Goal: Task Accomplishment & Management: Complete application form

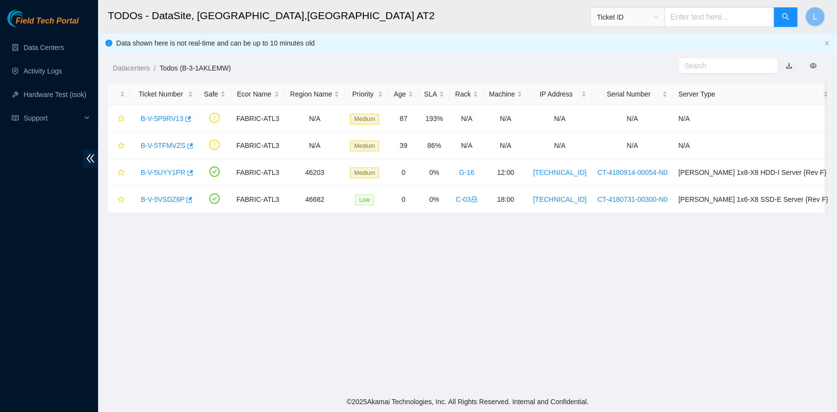
scroll to position [249, 0]
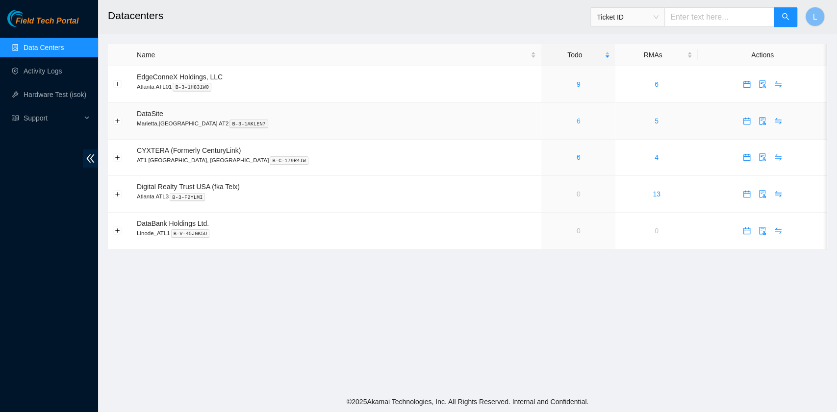
click at [577, 120] on link "6" at bounding box center [579, 121] width 4 height 8
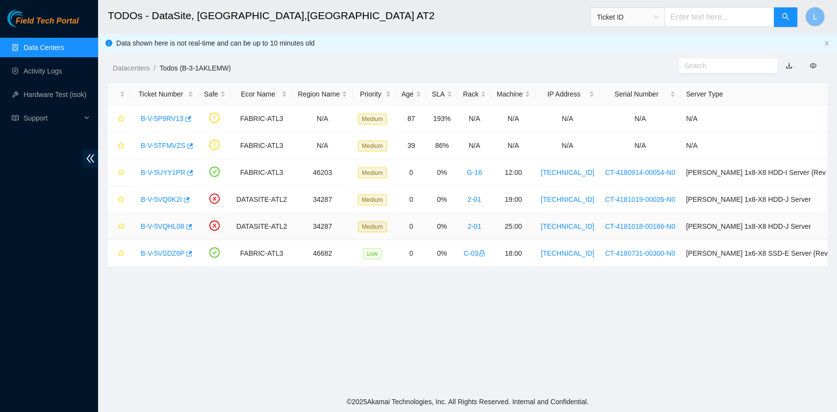
click at [173, 224] on link "B-V-5VQHL08" at bounding box center [163, 227] width 44 height 8
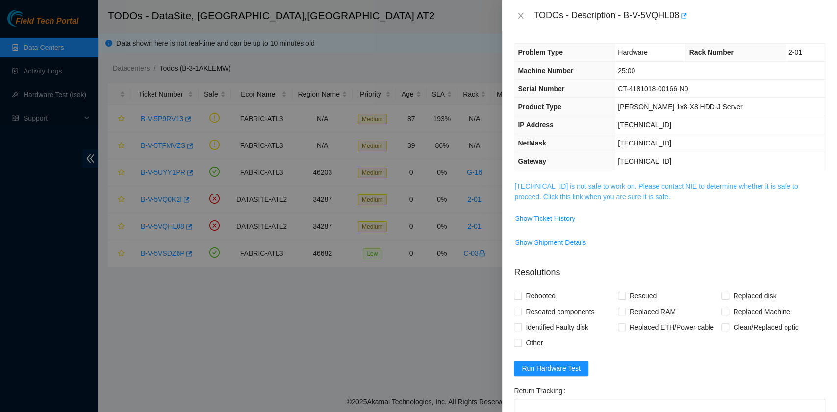
click at [603, 198] on link "23.67.255.178 is not safe to work on. Please contact NIE to determine whether i…" at bounding box center [655, 191] width 283 height 19
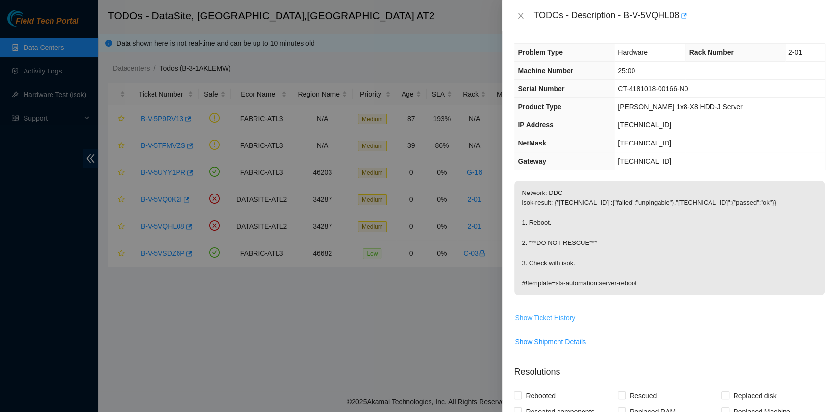
click at [561, 316] on span "Show Ticket History" at bounding box center [545, 318] width 60 height 11
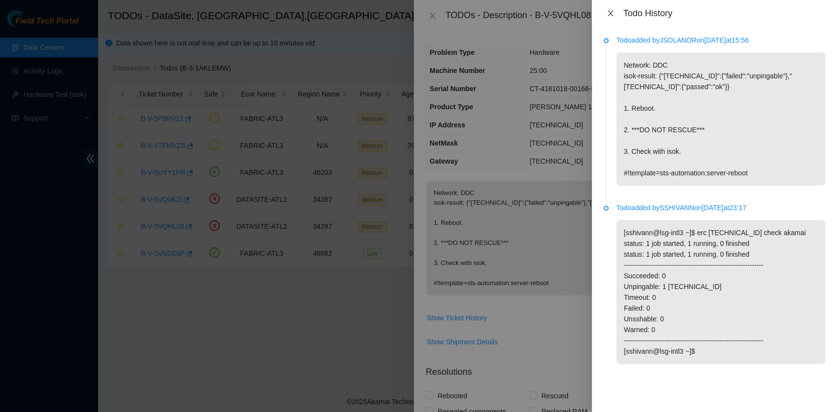
click at [612, 10] on icon "close" at bounding box center [611, 13] width 8 height 8
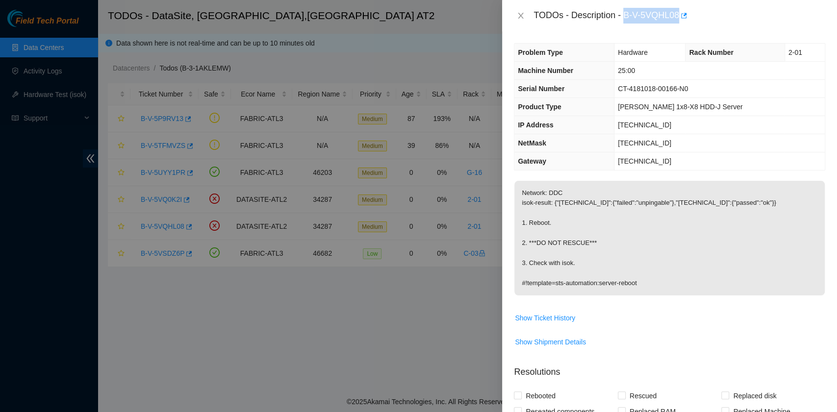
drag, startPoint x: 626, startPoint y: 17, endPoint x: 681, endPoint y: 25, distance: 56.1
click at [681, 25] on div "TODOs - Description - B-V-5VQHL08" at bounding box center [669, 15] width 335 height 31
copy div "B-V-5VQHL08"
click at [521, 16] on icon "close" at bounding box center [520, 16] width 5 height 6
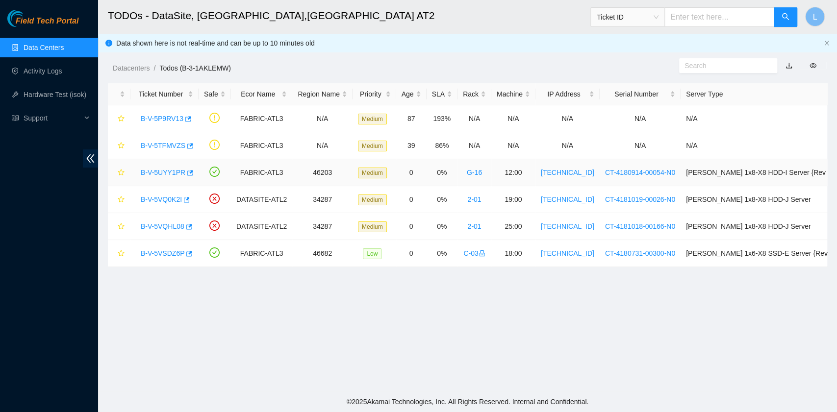
click at [155, 172] on link "B-V-5UYY1PR" at bounding box center [163, 173] width 45 height 8
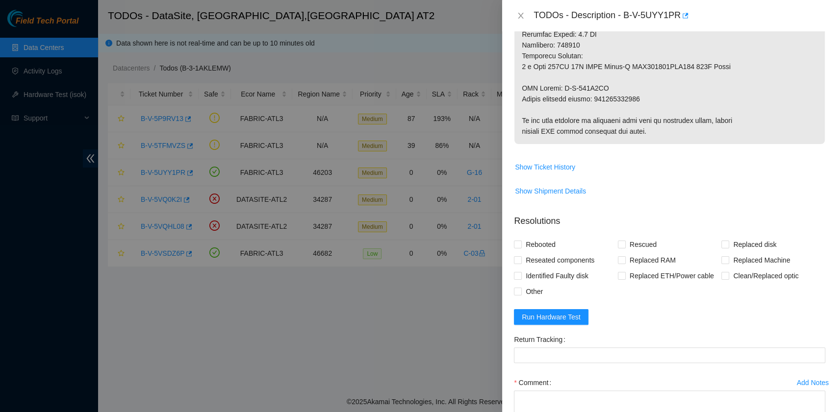
scroll to position [588, 0]
click at [561, 164] on span "Show Ticket History" at bounding box center [545, 166] width 60 height 11
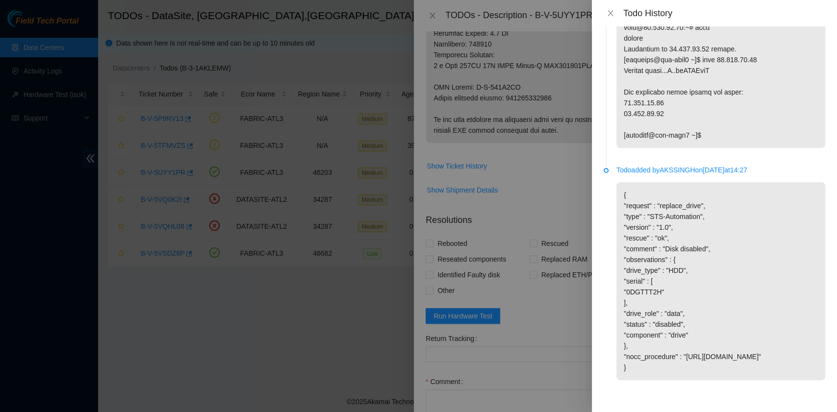
scroll to position [1705, 0]
click at [612, 13] on icon "close" at bounding box center [611, 13] width 8 height 8
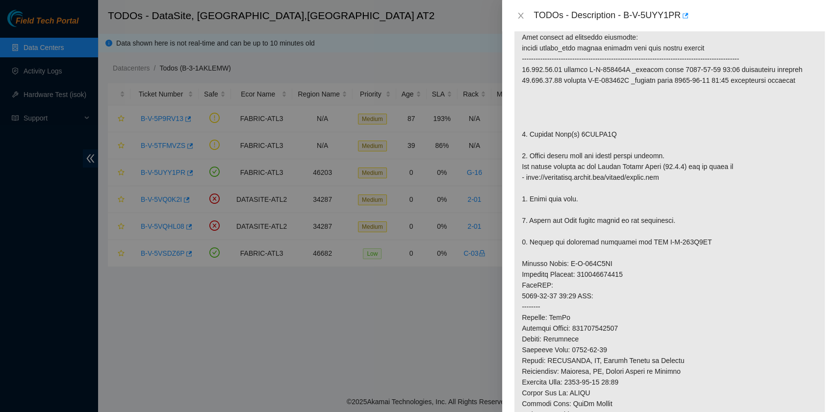
scroll to position [0, 0]
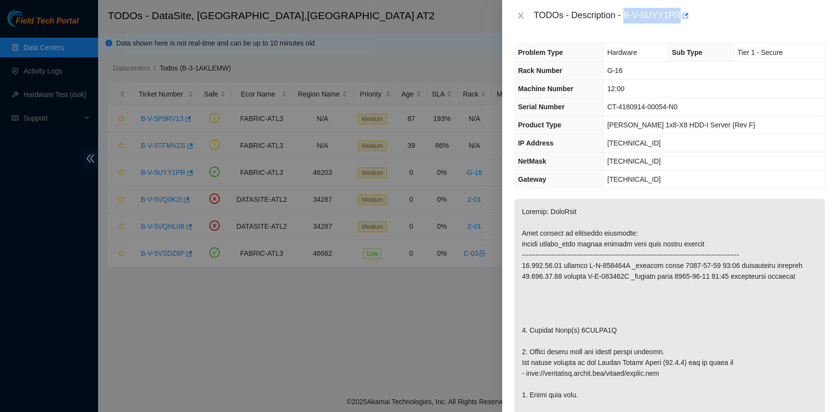
drag, startPoint x: 627, startPoint y: 17, endPoint x: 678, endPoint y: 17, distance: 51.0
click at [678, 17] on div "TODOs - Description - B-V-5UYY1PR" at bounding box center [679, 16] width 292 height 16
copy div "B-V-5UYY1PR"
drag, startPoint x: 530, startPoint y: 329, endPoint x: 609, endPoint y: 329, distance: 78.9
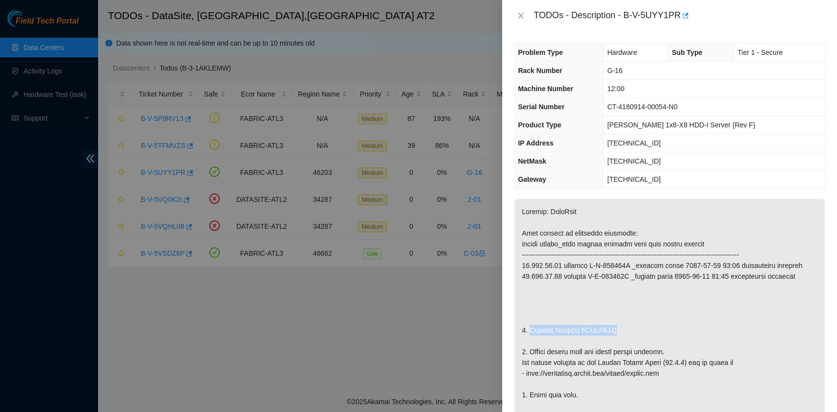
copy p "Replace Disk(s) 0DGTTT2H"
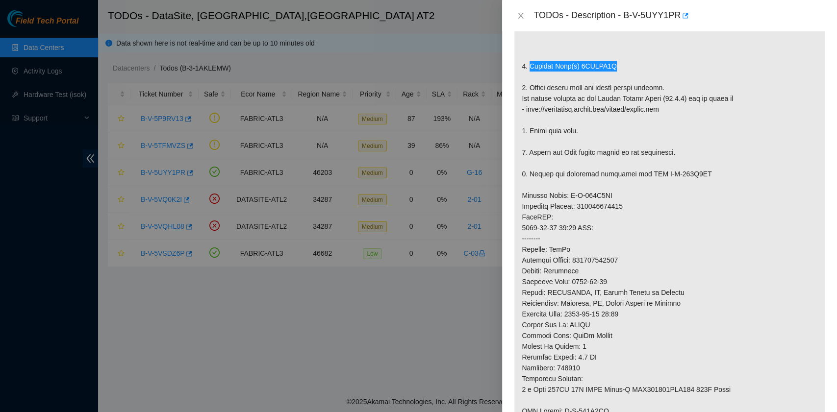
scroll to position [392, 0]
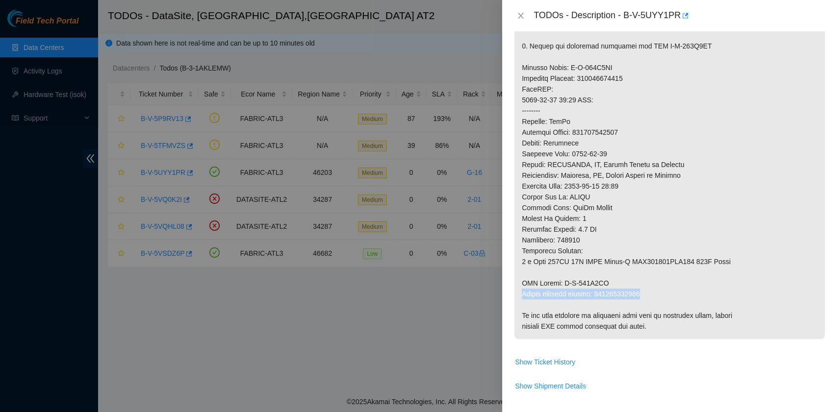
drag, startPoint x: 522, startPoint y: 296, endPoint x: 640, endPoint y: 290, distance: 118.8
click at [640, 290] on p at bounding box center [669, 73] width 310 height 532
copy p "Return tracking number: 463470055216"
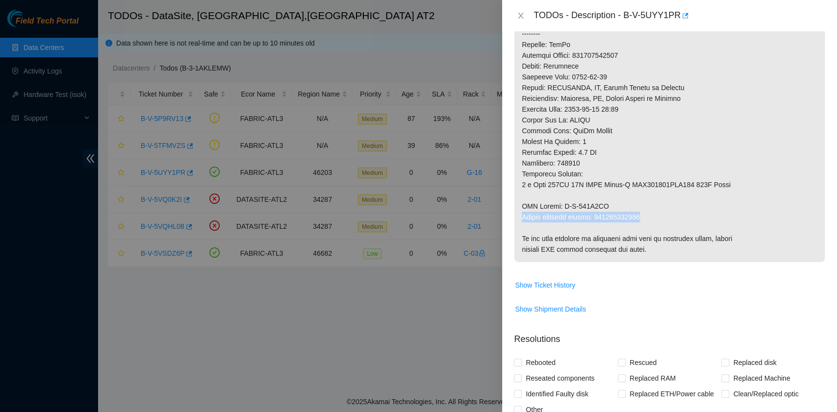
scroll to position [588, 0]
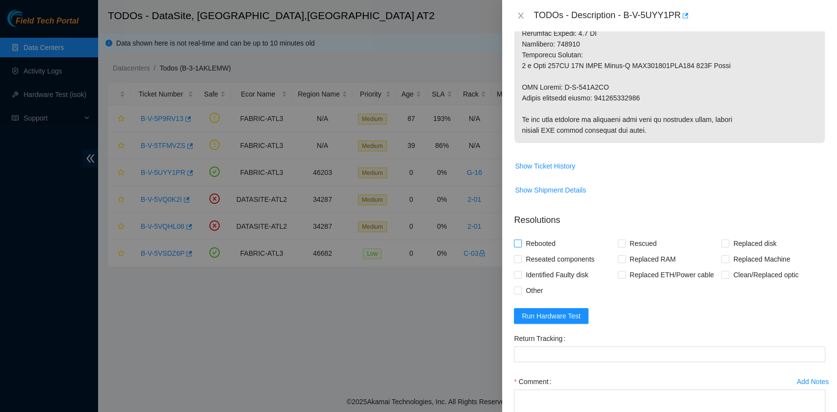
click at [549, 245] on span "Rebooted" at bounding box center [541, 244] width 38 height 16
click at [521, 245] on input "Rebooted" at bounding box center [517, 243] width 7 height 7
checkbox input "true"
click at [622, 244] on span at bounding box center [622, 244] width 8 height 8
click at [622, 244] on input "Rescued" at bounding box center [621, 243] width 7 height 7
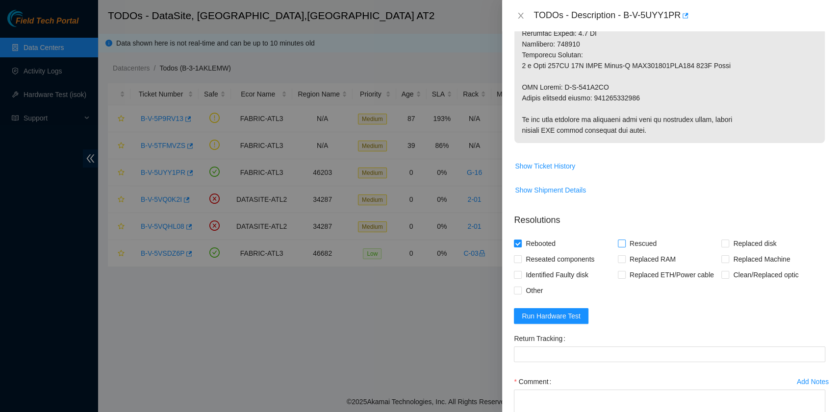
checkbox input "true"
click at [722, 244] on span at bounding box center [725, 244] width 8 height 8
click at [722, 244] on input "Replaced disk" at bounding box center [724, 243] width 7 height 7
checkbox input "true"
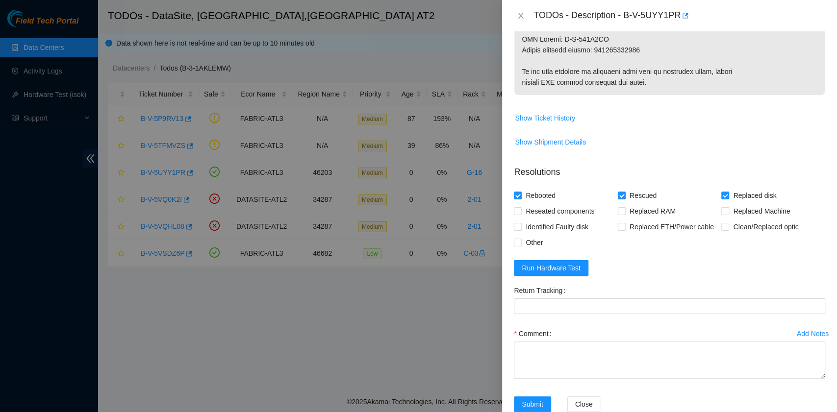
scroll to position [658, 0]
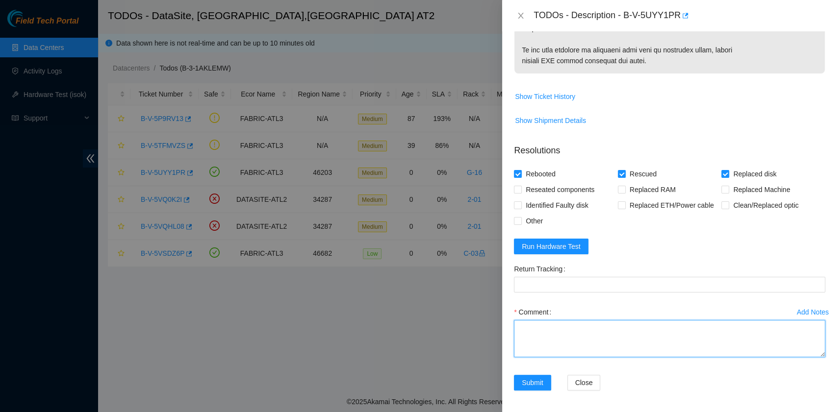
click at [583, 339] on textarea "Comment" at bounding box center [669, 338] width 311 height 37
paste textarea "B-V-5UYY1PR rack# G-16 machine# 12:00 Replaced disk 0DGTTT2H with 0DGDHX9F Retu…"
drag, startPoint x: 646, startPoint y: 339, endPoint x: 596, endPoint y: 337, distance: 49.6
click at [596, 337] on textarea "B-V-5UYY1PR rack# G-16 machine# 12:00 Replaced disk 0DGTTT2H with 0DGDHX9F Retu…" at bounding box center [669, 338] width 311 height 37
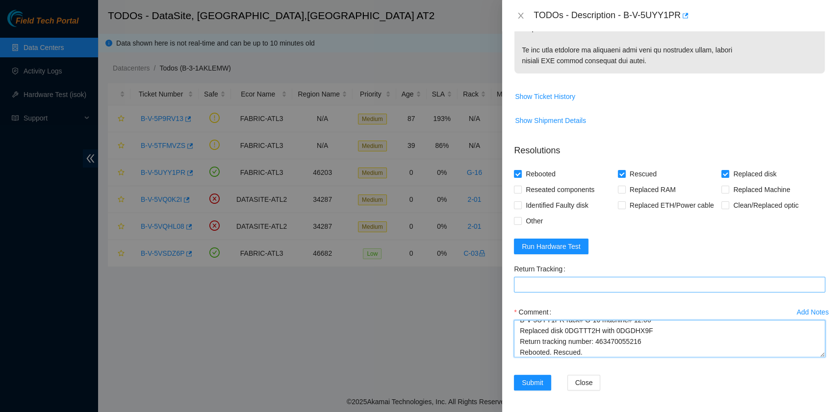
type textarea "B-V-5UYY1PR rack# G-16 machine# 12:00 Replaced disk 0DGTTT2H with 0DGDHX9F Retu…"
click at [582, 285] on Tracking "Return Tracking" at bounding box center [669, 285] width 311 height 16
paste Tracking "463470055216"
type Tracking "463470055216"
click at [639, 351] on textarea "B-V-5UYY1PR rack# G-16 machine# 12:00 Replaced disk 0DGTTT2H with 0DGDHX9F Retu…" at bounding box center [669, 338] width 311 height 37
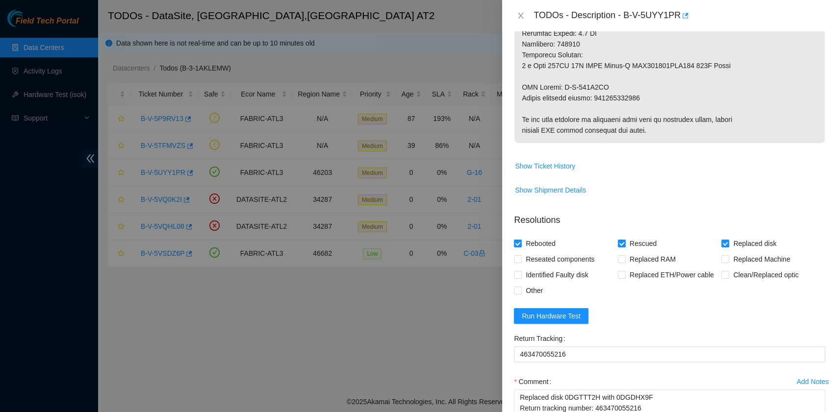
scroll to position [654, 0]
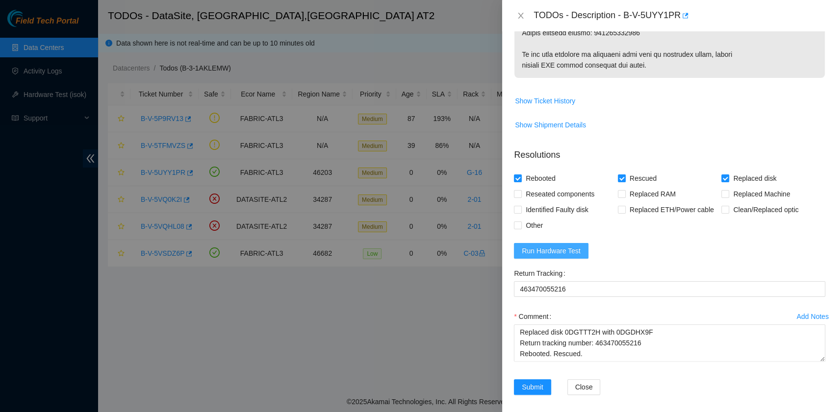
click at [578, 250] on span "Run Hardware Test" at bounding box center [551, 251] width 59 height 11
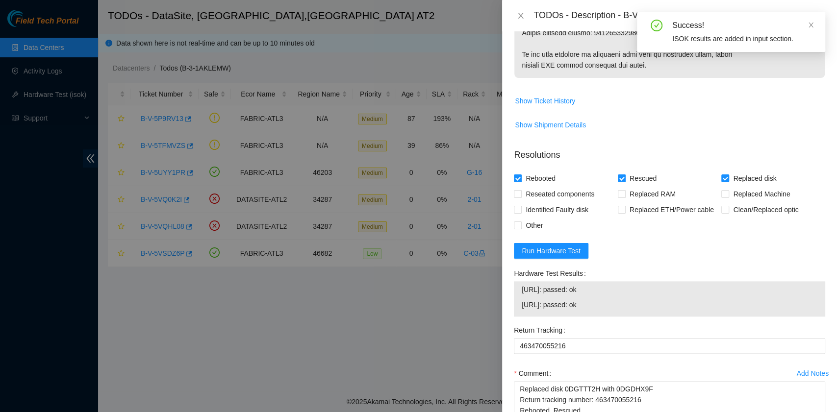
drag, startPoint x: 615, startPoint y: 306, endPoint x: 506, endPoint y: 290, distance: 110.5
click at [506, 290] on div "Problem Type Hardware Sub Type Tier 1 - Secure Rack Number G-16 Machine Number …" at bounding box center [669, 221] width 335 height 381
copy tbody "23.220.74.90: passed: ok 23.220.74.91: passed: ok"
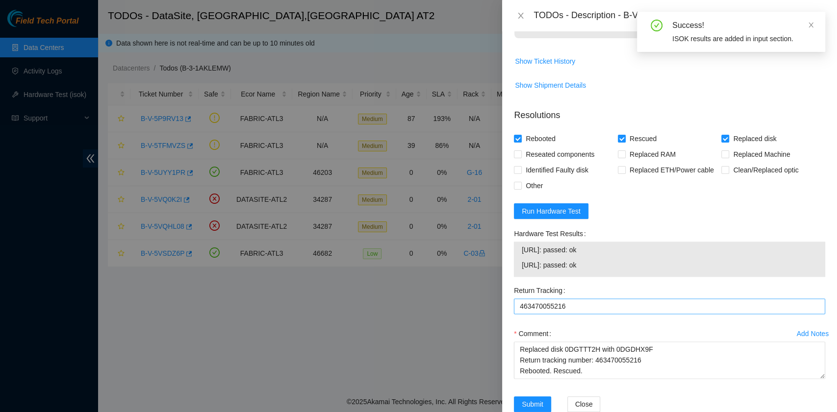
scroll to position [715, 0]
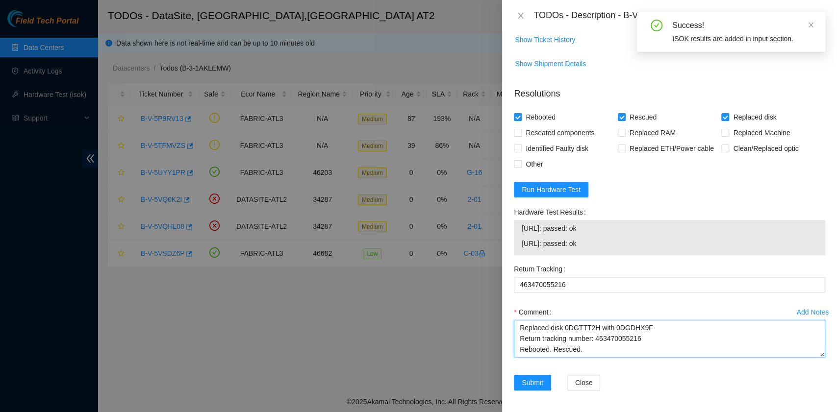
click at [552, 352] on textarea "B-V-5UYY1PR rack# G-16 machine# 12:00 Replaced disk 0DGTTT2H with 0DGDHX9F Retu…" at bounding box center [669, 338] width 311 height 37
paste textarea "23.220.74.90: passed: ok 23.220.74.91: passed: ok"
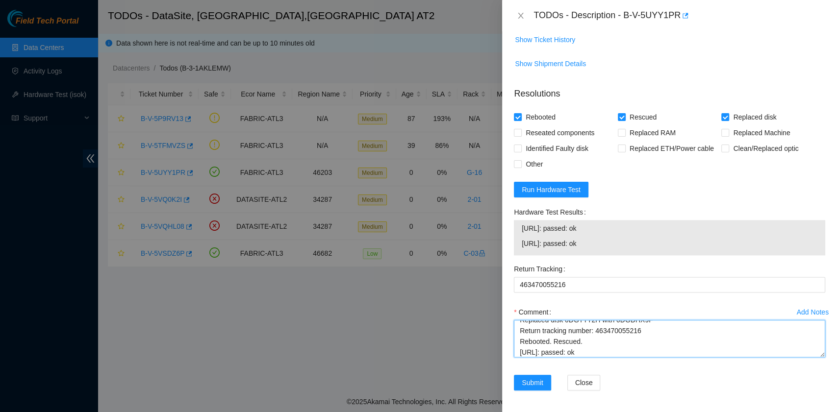
scroll to position [29, 0]
type textarea "B-V-5UYY1PR rack# G-16 machine# 12:00 Replaced disk 0DGTTT2H with 0DGDHX9F Retu…"
click at [535, 379] on span "Submit" at bounding box center [533, 383] width 22 height 11
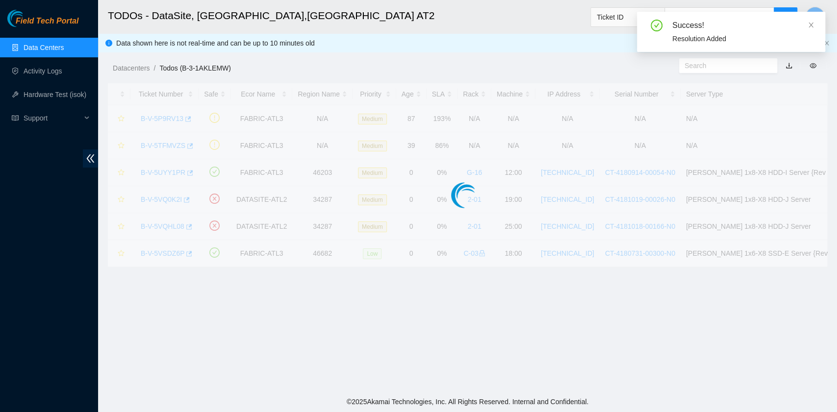
scroll to position [222, 0]
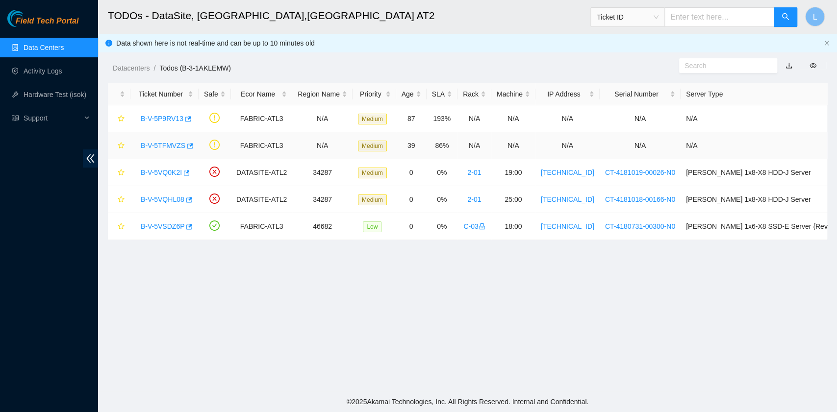
click at [168, 145] on link "B-V-5TFMVZS" at bounding box center [163, 146] width 45 height 8
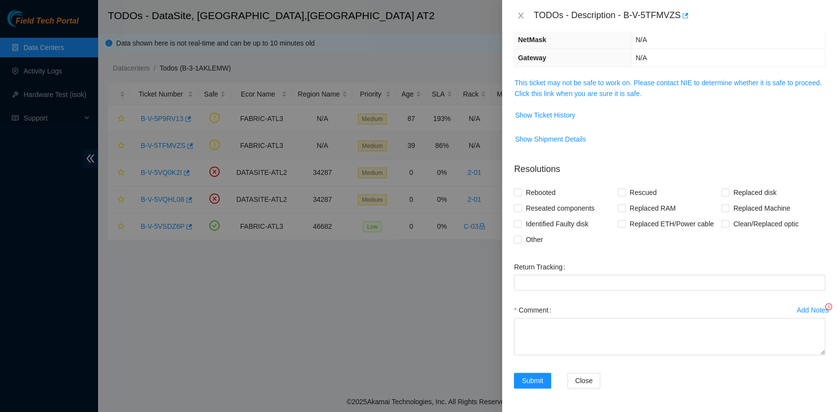
scroll to position [101, 0]
click at [630, 97] on link "This ticket may not be safe to work on. Please contact NIE to determine whether…" at bounding box center [667, 90] width 307 height 19
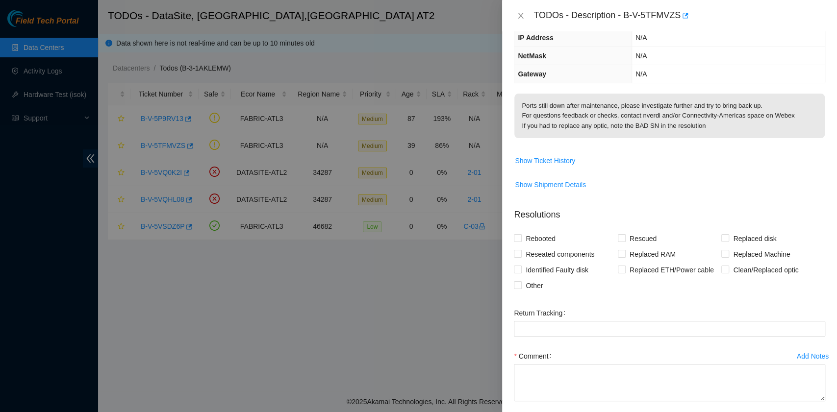
scroll to position [131, 0]
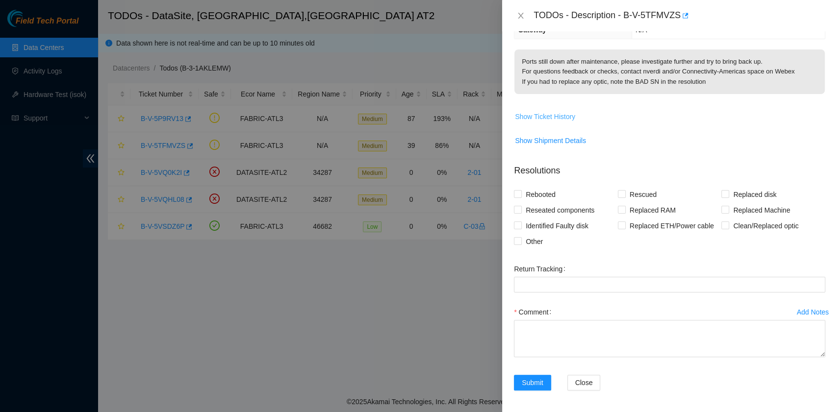
click at [548, 116] on span "Show Ticket History" at bounding box center [545, 116] width 60 height 11
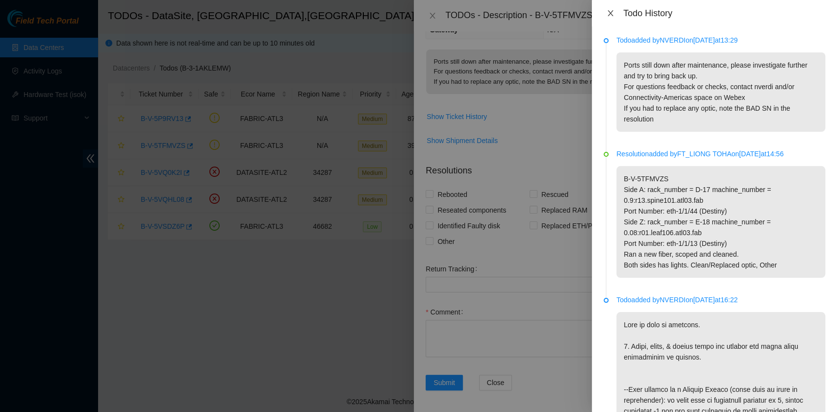
click at [612, 14] on icon "close" at bounding box center [611, 13] width 8 height 8
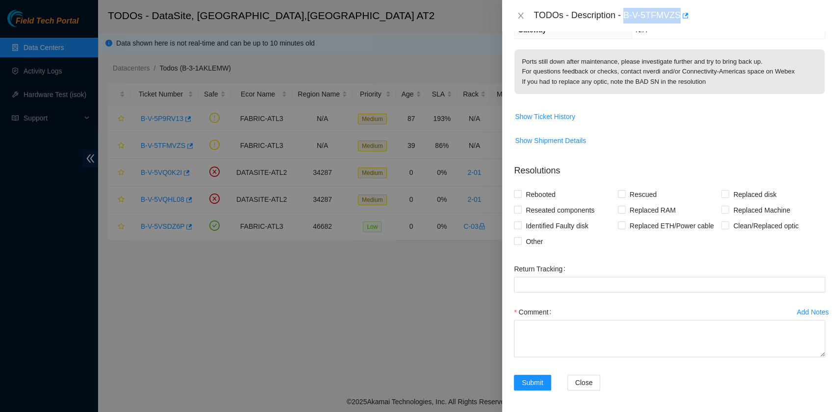
drag, startPoint x: 625, startPoint y: 15, endPoint x: 679, endPoint y: 21, distance: 54.3
click at [679, 21] on div "TODOs - Description - B-V-5TFMVZS" at bounding box center [679, 16] width 292 height 16
copy div "B-V-5TFMVZS"
click at [535, 243] on span "Other" at bounding box center [534, 242] width 25 height 16
click at [521, 243] on input "Other" at bounding box center [517, 240] width 7 height 7
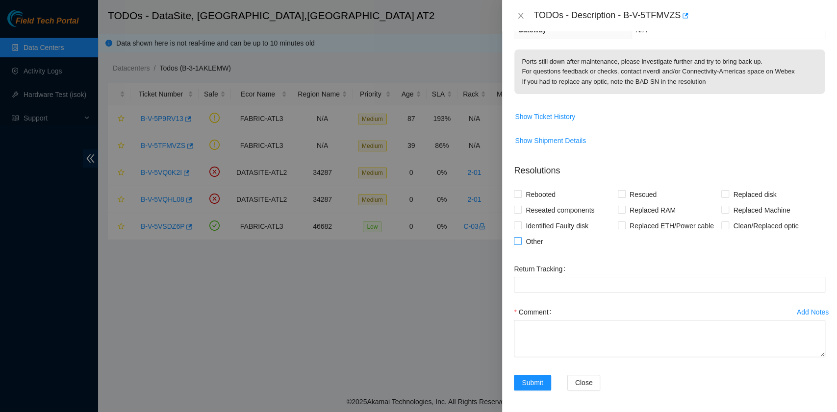
checkbox input "true"
click at [721, 226] on input "Clean/Replaced optic" at bounding box center [724, 225] width 7 height 7
checkbox input "true"
click at [605, 329] on textarea "Comment" at bounding box center [669, 338] width 311 height 37
paste textarea "Nicolas Verdi (Eng/Spa) 9/19/2025 1:03 PM • Checking... Nicolas Verdi (Eng/Spa)…"
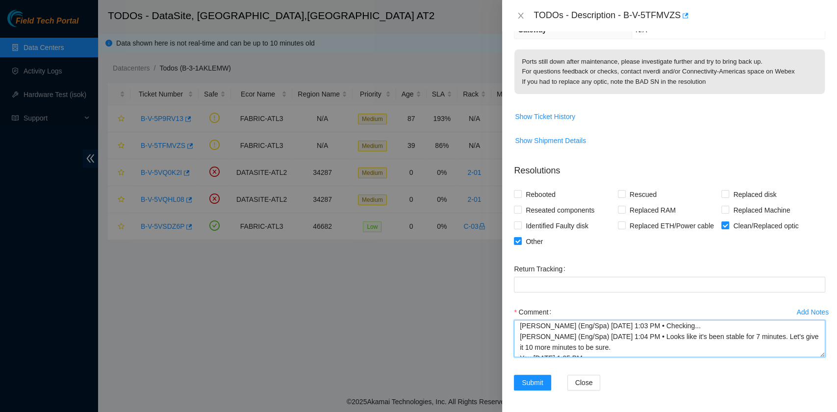
scroll to position [13, 0]
drag, startPoint x: 536, startPoint y: 335, endPoint x: 520, endPoint y: 329, distance: 17.7
click at [535, 334] on textarea "Nicolas Verdi (Eng/Spa) 9/19/2025 1:03 PM • Checking... Nicolas Verdi (Eng/Spa)…" at bounding box center [669, 338] width 311 height 37
paste textarea "Hello Team, Nicolas... Continuing work on B-V-5TFMVZS - I ran a new fiber and s…"
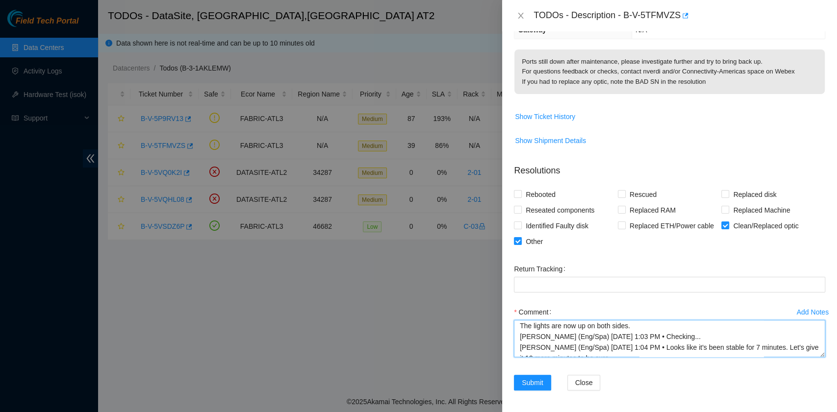
scroll to position [0, 0]
drag, startPoint x: 570, startPoint y: 341, endPoint x: 512, endPoint y: 321, distance: 61.4
click at [512, 321] on div "Add Notes Comment Hello Team, Nicolas... Continuing work on B-V-5TFMVZS - I ran…" at bounding box center [669, 339] width 319 height 71
drag, startPoint x: 575, startPoint y: 336, endPoint x: 505, endPoint y: 336, distance: 69.6
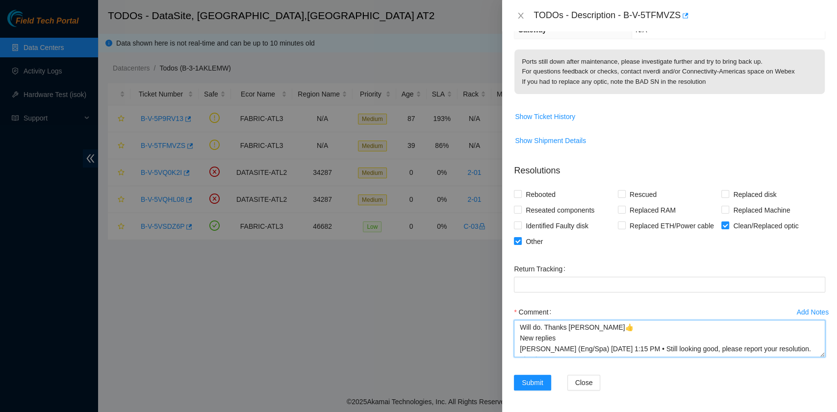
click at [505, 336] on div "Problem Type Network Rack Number N/A Machine Number N/A Serial Number N/A Produ…" at bounding box center [669, 221] width 335 height 381
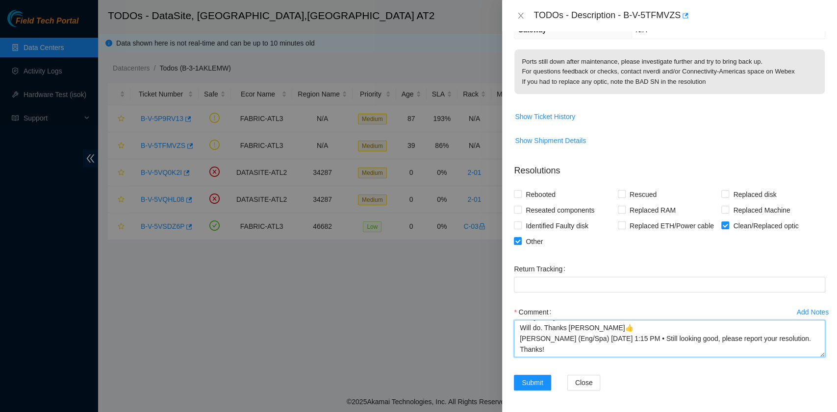
scroll to position [76, 0]
click at [520, 345] on textarea "Continuing work on B-V-5TFMVZS - I ran a new fiber and scoped/cleaned both side…" at bounding box center [669, 338] width 311 height 37
type textarea "Continuing work on B-V-5TFMVZS - I ran a new fiber and scoped/cleaned both side…"
click at [529, 380] on span "Submit" at bounding box center [533, 383] width 22 height 11
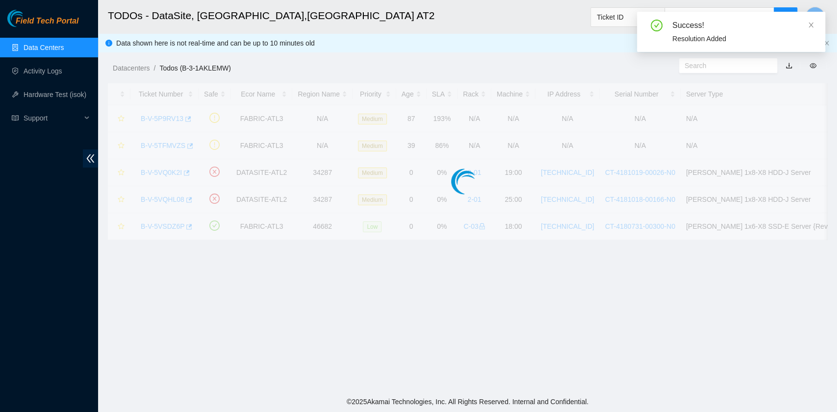
scroll to position [175, 0]
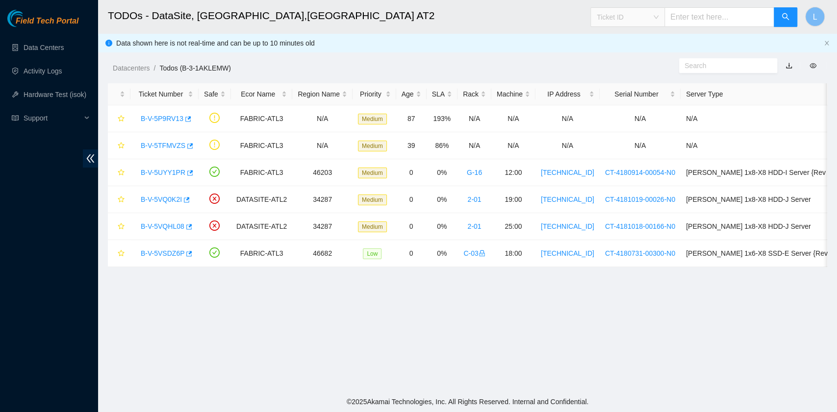
click at [658, 21] on span "Ticket ID" at bounding box center [628, 17] width 62 height 15
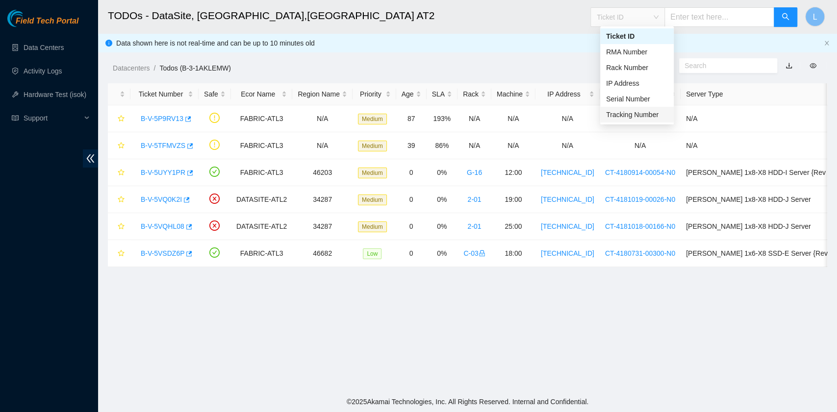
click at [652, 116] on div "Tracking Number" at bounding box center [637, 114] width 62 height 11
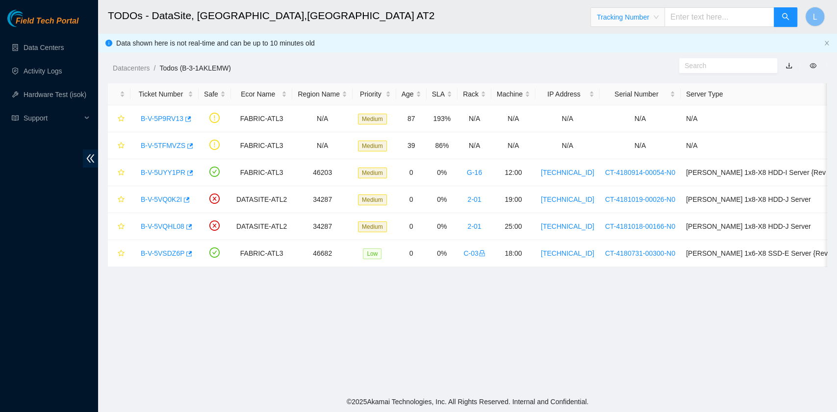
click at [706, 16] on input "text" at bounding box center [719, 17] width 110 height 20
type input "463470056083"
click at [789, 19] on button "button" at bounding box center [786, 17] width 24 height 20
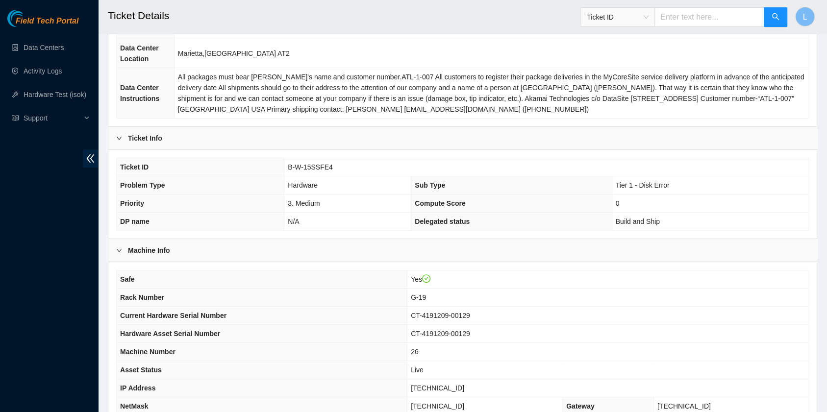
scroll to position [130, 0]
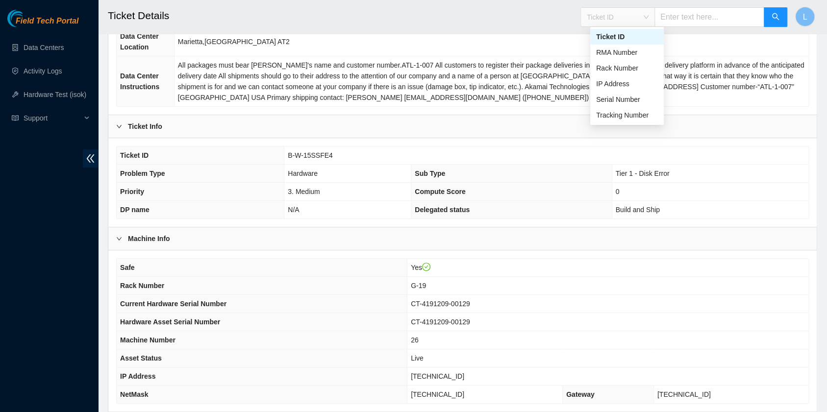
click at [649, 20] on span "Ticket ID" at bounding box center [618, 17] width 62 height 15
click at [632, 117] on div "Tracking Number" at bounding box center [627, 115] width 62 height 11
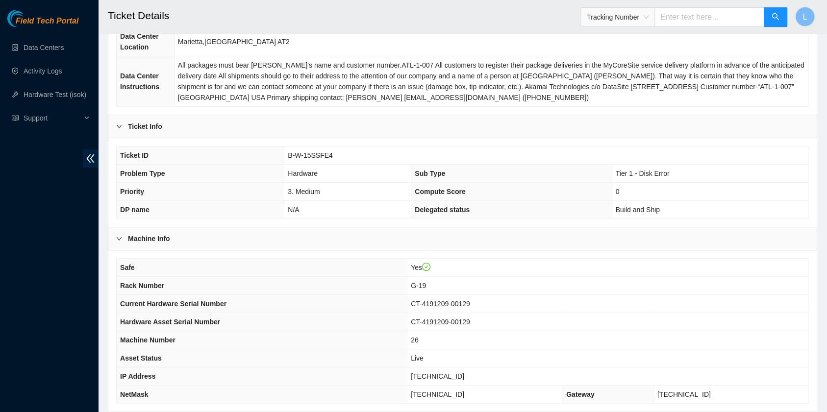
click at [685, 20] on input "text" at bounding box center [710, 17] width 110 height 20
type input "463470056028"
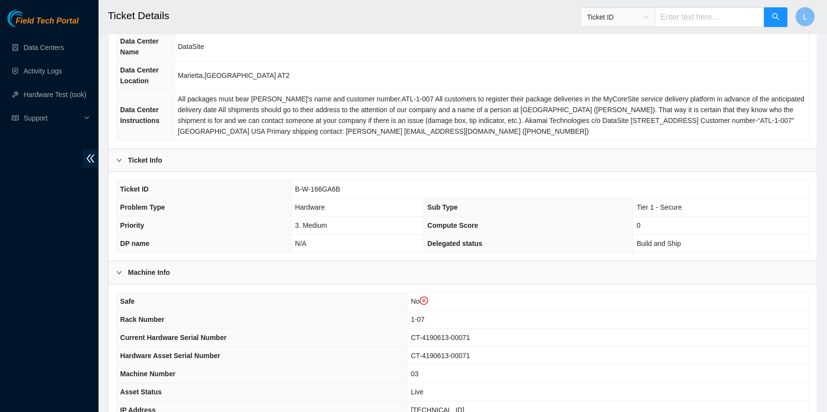
scroll to position [130, 0]
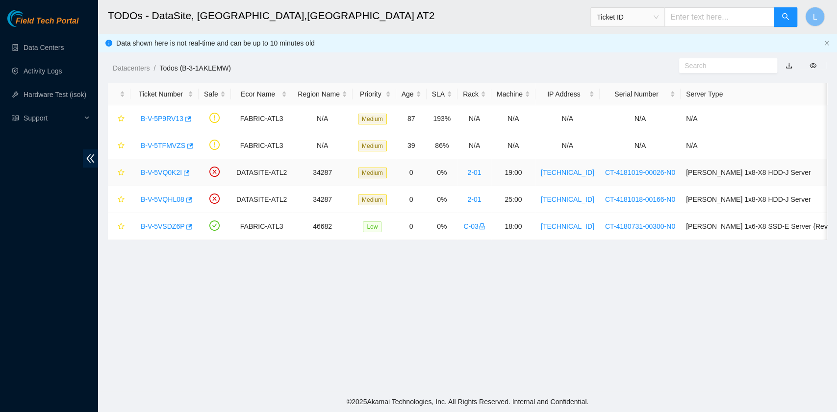
click at [165, 169] on link "B-V-5VQ0K2I" at bounding box center [161, 173] width 41 height 8
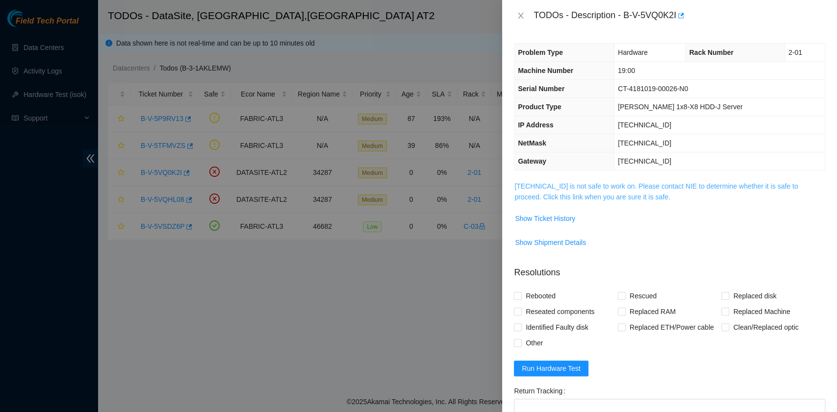
click at [625, 194] on link "23.67.255.166 is not safe to work on. Please contact NIE to determine whether i…" at bounding box center [655, 191] width 283 height 19
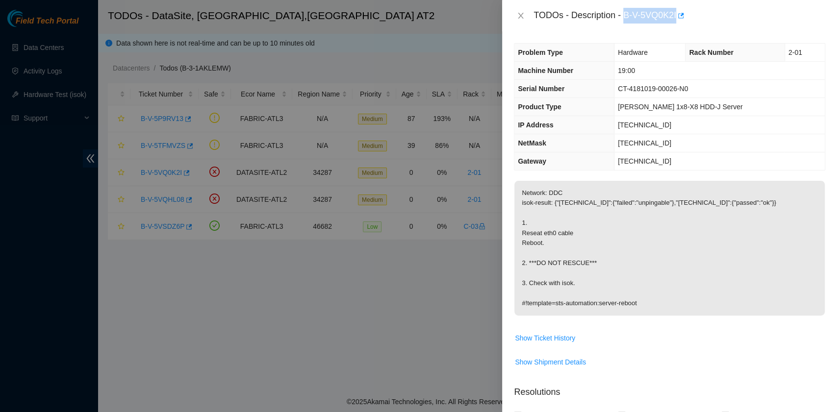
drag, startPoint x: 625, startPoint y: 17, endPoint x: 676, endPoint y: 20, distance: 51.1
click at [676, 20] on div "TODOs - Description - B-V-5VQ0K2I" at bounding box center [679, 16] width 292 height 16
copy div "B-V-5VQ0K2I"
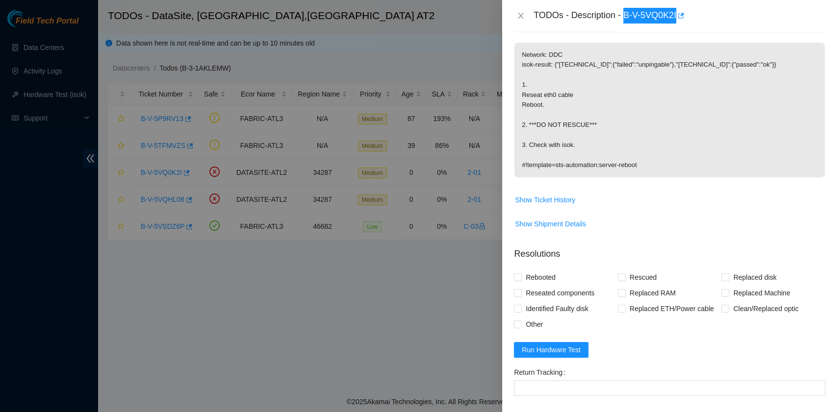
scroll to position [196, 0]
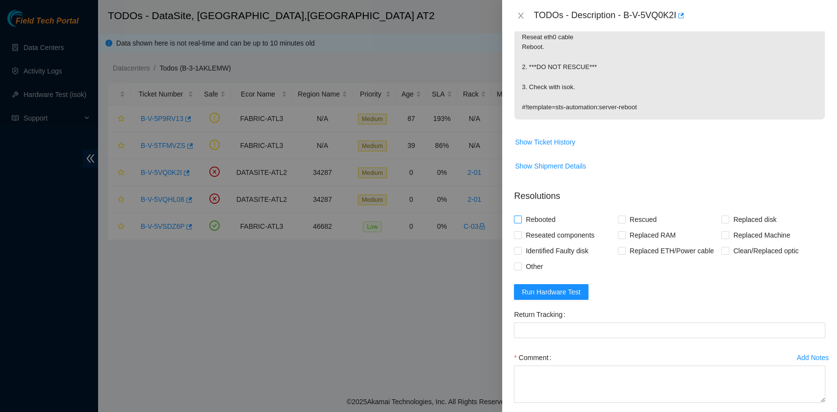
click at [551, 217] on span "Rebooted" at bounding box center [541, 220] width 38 height 16
click at [521, 217] on input "Rebooted" at bounding box center [517, 219] width 7 height 7
checkbox input "true"
click at [544, 237] on span "Reseated components" at bounding box center [560, 236] width 76 height 16
click at [521, 237] on input "Reseated components" at bounding box center [517, 234] width 7 height 7
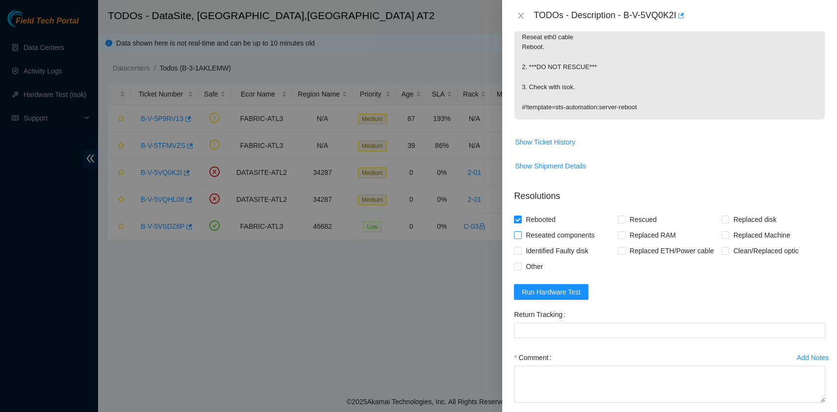
checkbox input "true"
click at [547, 291] on span "Run Hardware Test" at bounding box center [551, 292] width 59 height 11
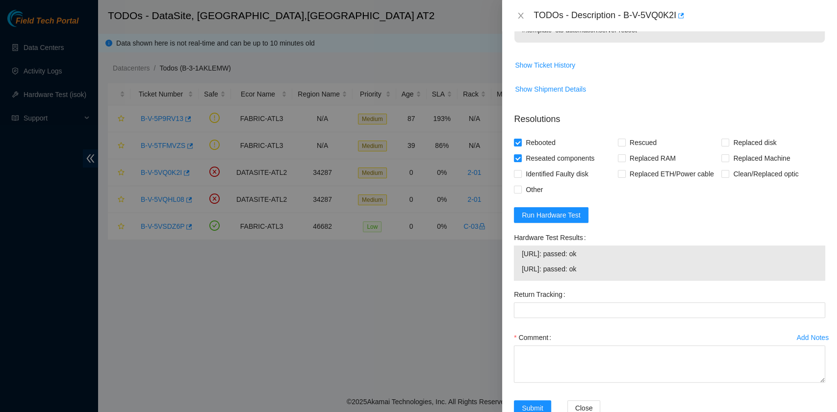
scroll to position [299, 0]
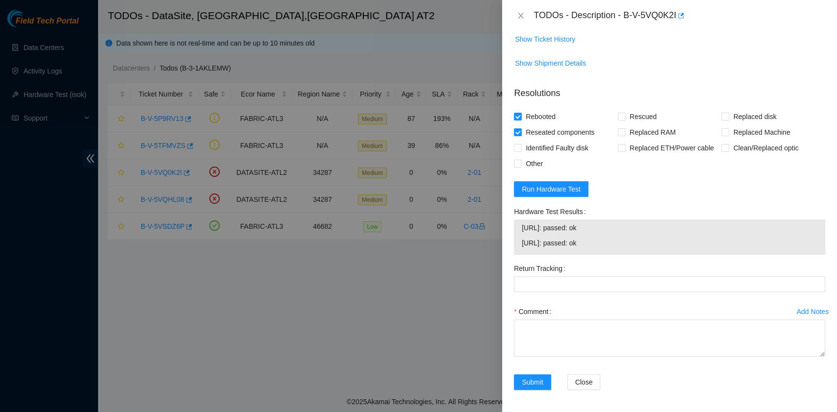
drag, startPoint x: 606, startPoint y: 245, endPoint x: 520, endPoint y: 227, distance: 88.2
click at [520, 227] on div "23.67.255.166: passed: ok 23.67.255.167: passed: ok" at bounding box center [669, 237] width 311 height 35
copy tbody "23.67.255.166: passed: ok 23.67.255.167: passed: ok"
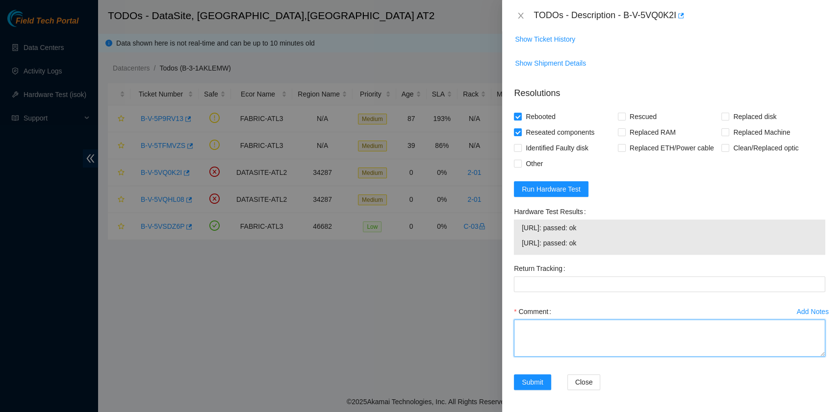
click at [537, 339] on textarea "Comment" at bounding box center [669, 338] width 311 height 37
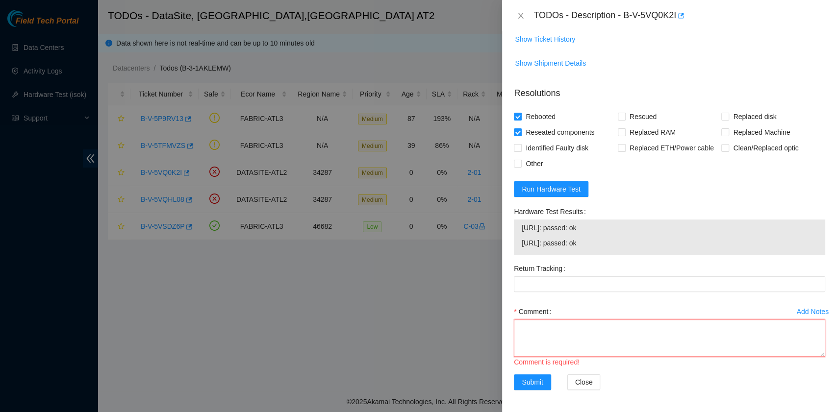
paste textarea "23.67.255.166: passed: ok 23.67.255.167: passed: ok"
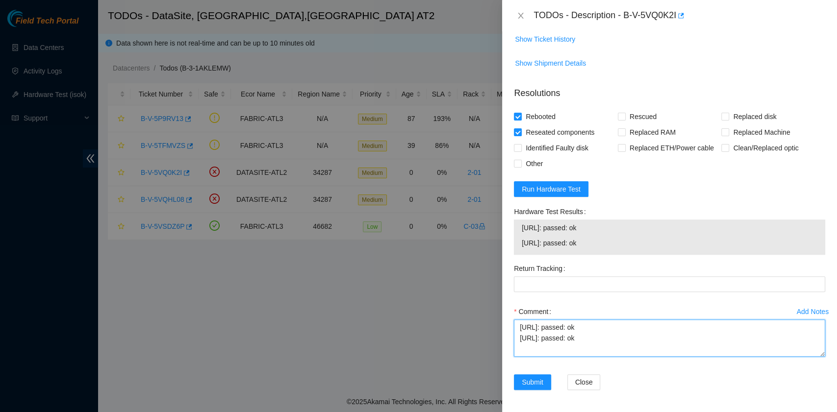
click at [540, 324] on textarea "23.67.255.166: passed: ok 23.67.255.167: passed: ok" at bounding box center [669, 338] width 311 height 37
paste textarea "B-V-5VQ0K2I rack# 2-01 machine# 19:00 Reseated eth0 cable. Rebooted. NO Rescue."
click at [539, 323] on textarea "B-V-5VQ0K2I rack# 2-01 machine# 19:00 Reseated eth0 cable. Rebooted. NO Rescue.…" at bounding box center [669, 338] width 311 height 37
type textarea "B-V-5VQ0K2I rack# 2-01 machine# 19:00 Reseated eth0 cable. Rebooted. NO Rescue.…"
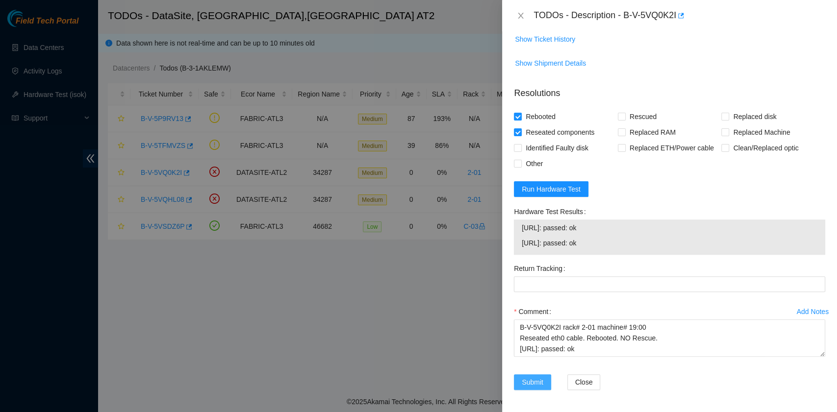
click at [538, 379] on span "Submit" at bounding box center [533, 382] width 22 height 11
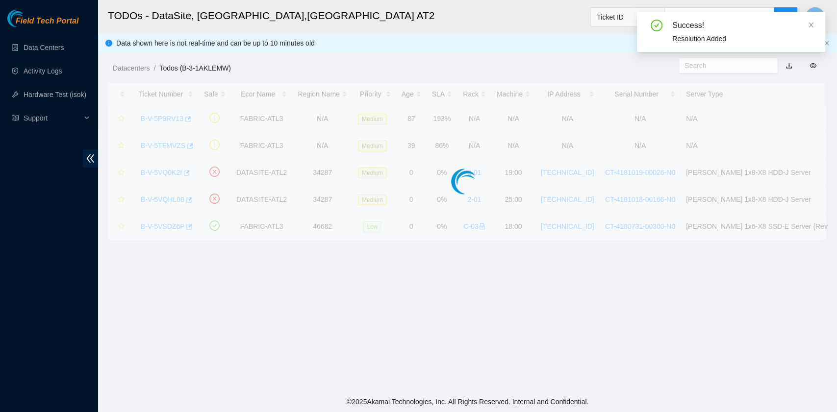
scroll to position [223, 0]
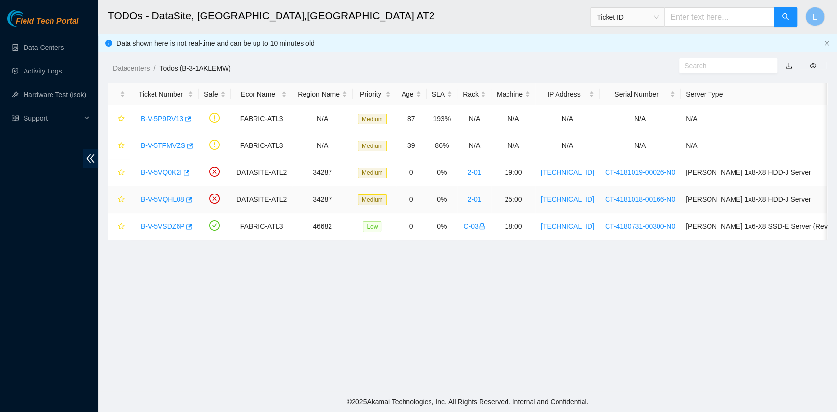
click at [162, 199] on link "B-V-5VQHL08" at bounding box center [163, 200] width 44 height 8
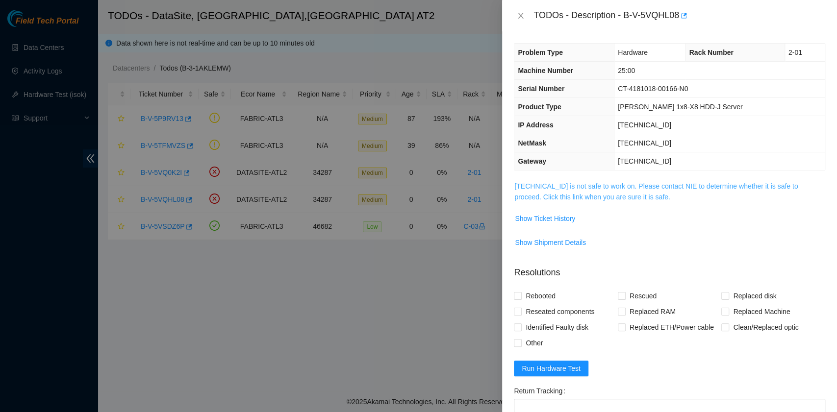
click at [601, 192] on link "[TECHNICAL_ID] is not safe to work on. Please contact NIE to determine whether …" at bounding box center [655, 191] width 283 height 19
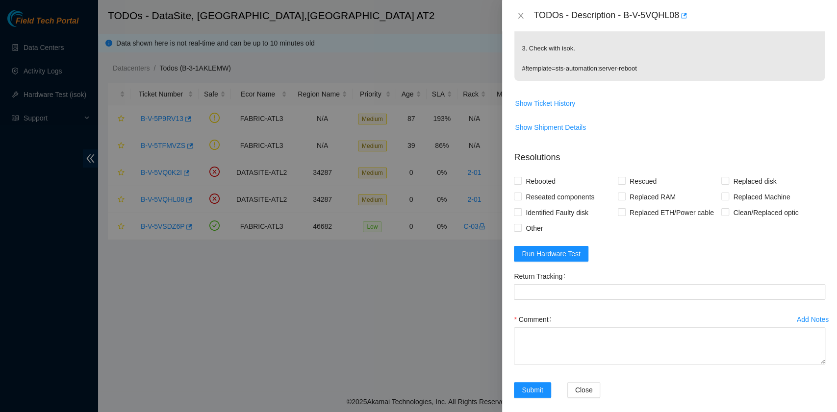
scroll to position [222, 0]
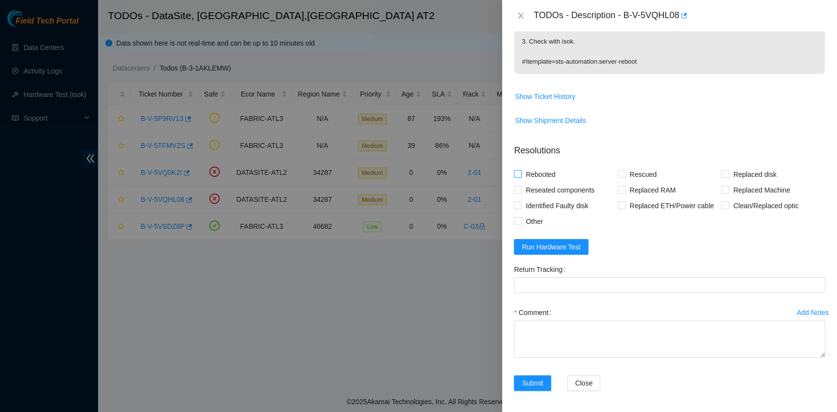
click at [546, 172] on span "Rebooted" at bounding box center [541, 175] width 38 height 16
click at [521, 172] on input "Rebooted" at bounding box center [517, 173] width 7 height 7
checkbox input "true"
click at [551, 243] on span "Run Hardware Test" at bounding box center [551, 247] width 59 height 11
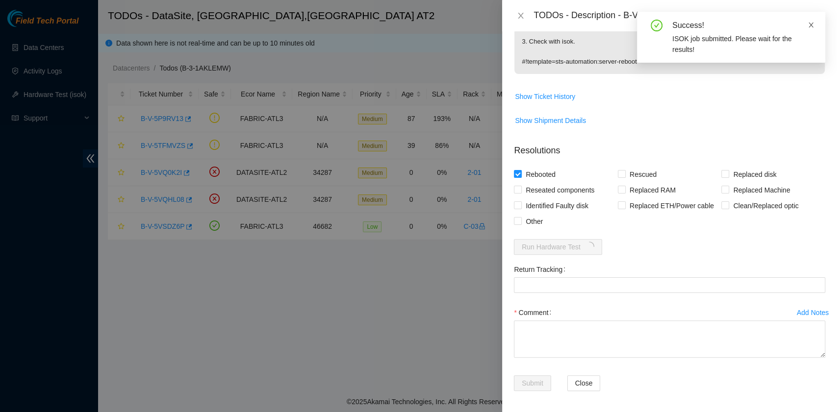
click at [813, 25] on icon "close" at bounding box center [811, 25] width 7 height 7
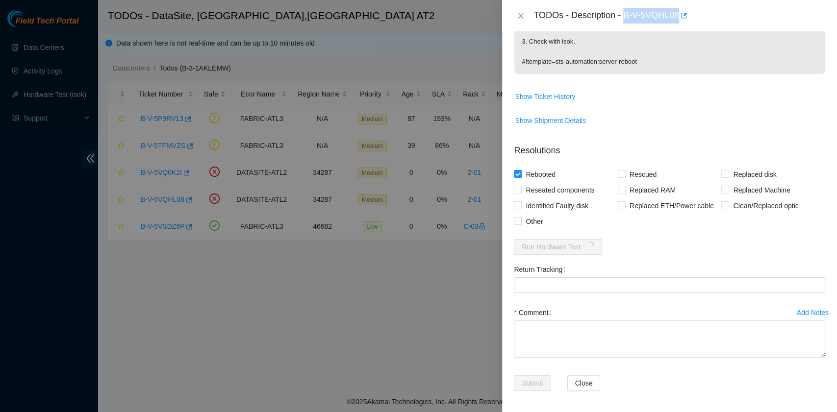
drag, startPoint x: 625, startPoint y: 16, endPoint x: 678, endPoint y: 19, distance: 53.5
click at [678, 19] on div "TODOs - Description - B-V-5VQHL08" at bounding box center [679, 16] width 292 height 16
copy div "B-V-5VQHL08"
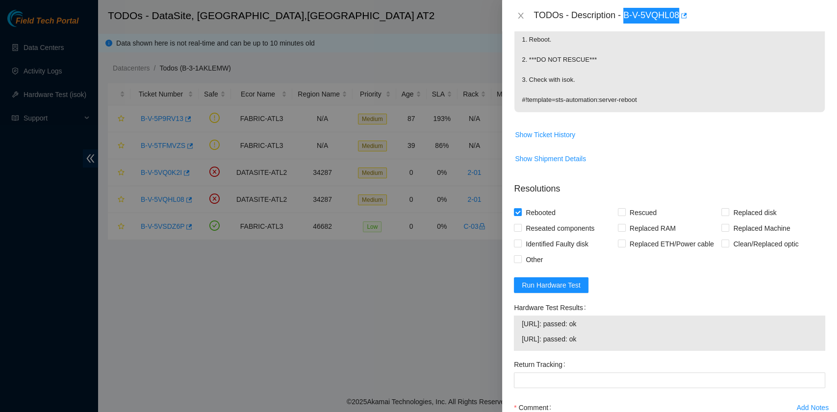
scroll to position [261, 0]
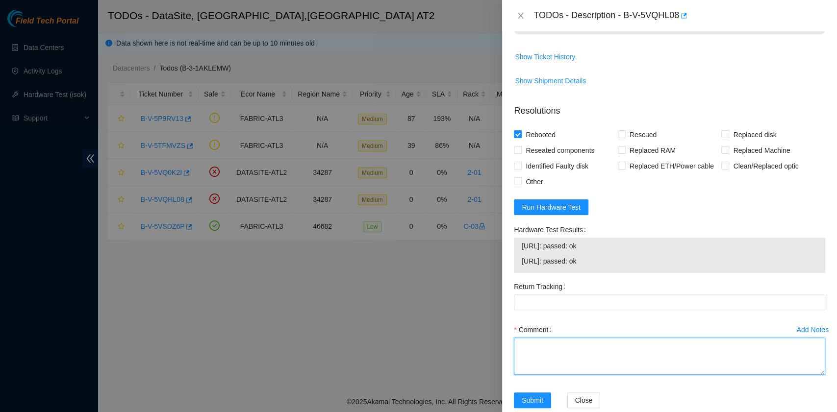
click at [561, 356] on textarea "Comment" at bounding box center [669, 356] width 311 height 37
paste textarea "B-V-5VQHL08 rack# 2-01 machine# 25:00 Reseated eth0 cable. Rebooted. NO Rescue."
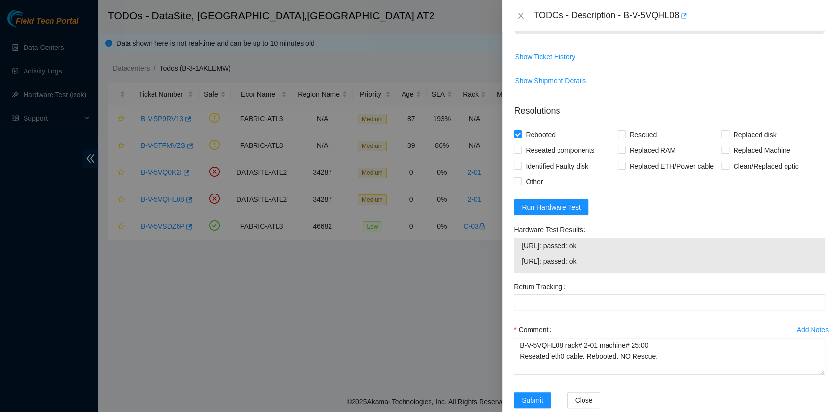
drag, startPoint x: 599, startPoint y: 258, endPoint x: 520, endPoint y: 251, distance: 79.8
click at [520, 251] on div "23.67.255.178: passed: ok 23.67.255.179: passed: ok" at bounding box center [669, 255] width 311 height 35
copy tbody "23.67.255.178: passed: ok 23.67.255.179: passed: ok"
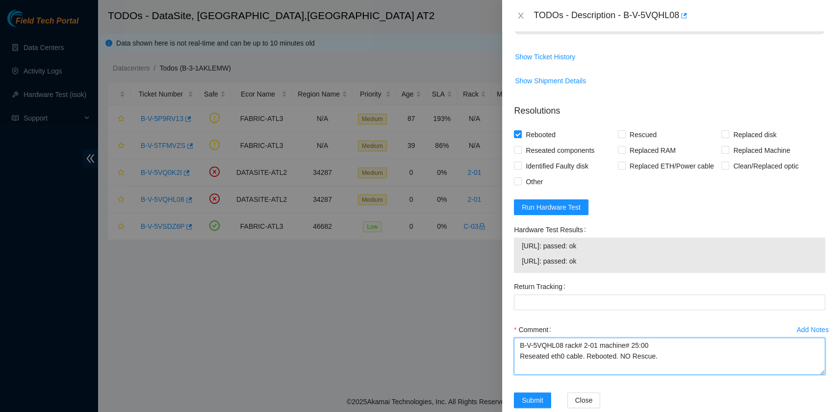
click at [563, 362] on textarea "B-V-5VQHL08 rack# 2-01 machine# 25:00 Reseated eth0 cable. Rebooted. NO Rescue." at bounding box center [669, 356] width 311 height 37
paste textarea "23.67.255.178: passed: ok 23.67.255.179: passed: ok"
type textarea "B-V-5VQHL08 rack# 2-01 machine# 25:00 Reseated eth0 cable. Rebooted. NO Rescue.…"
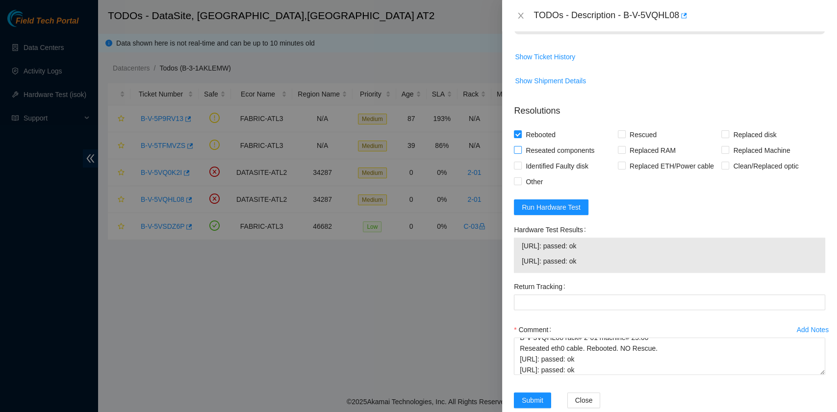
click at [560, 147] on span "Reseated components" at bounding box center [560, 151] width 76 height 16
click at [521, 147] on input "Reseated components" at bounding box center [517, 149] width 7 height 7
checkbox input "true"
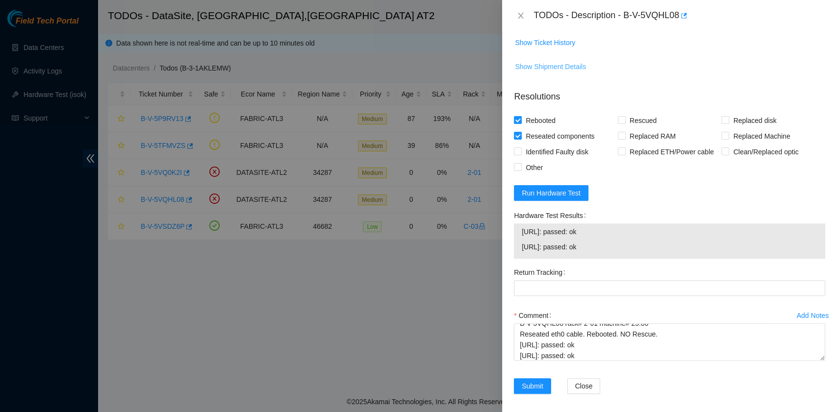
scroll to position [278, 0]
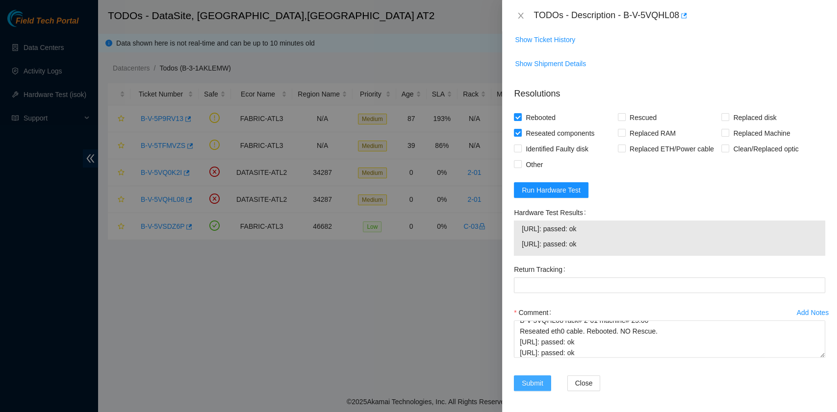
click at [535, 382] on span "Submit" at bounding box center [533, 383] width 22 height 11
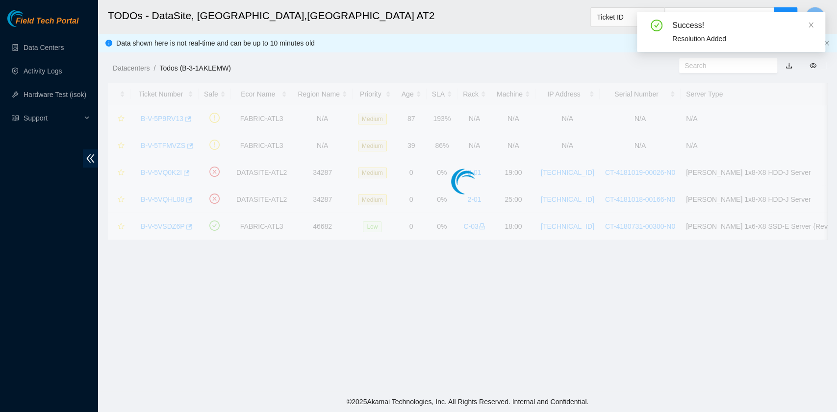
scroll to position [223, 0]
